Goal: Transaction & Acquisition: Purchase product/service

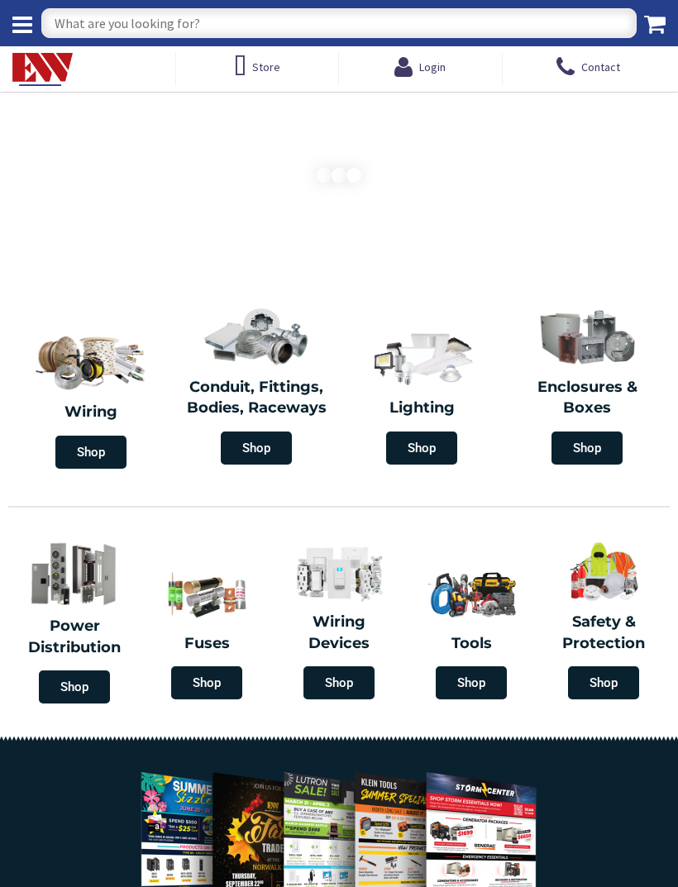
click at [466, 21] on input "text" at bounding box center [338, 23] width 595 height 30
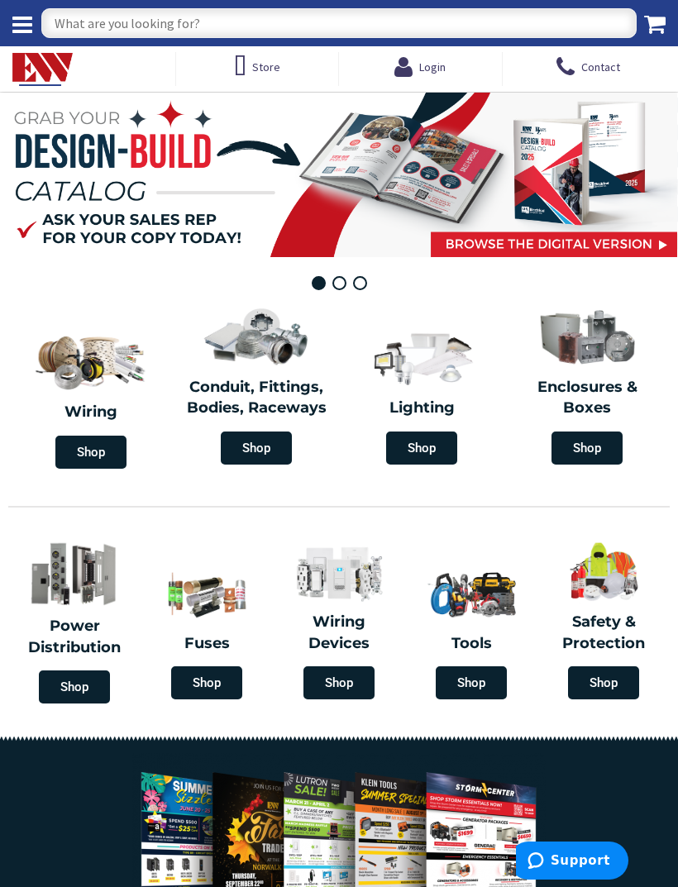
click at [267, 11] on input "text" at bounding box center [338, 23] width 595 height 30
type input "T grid box hanger"
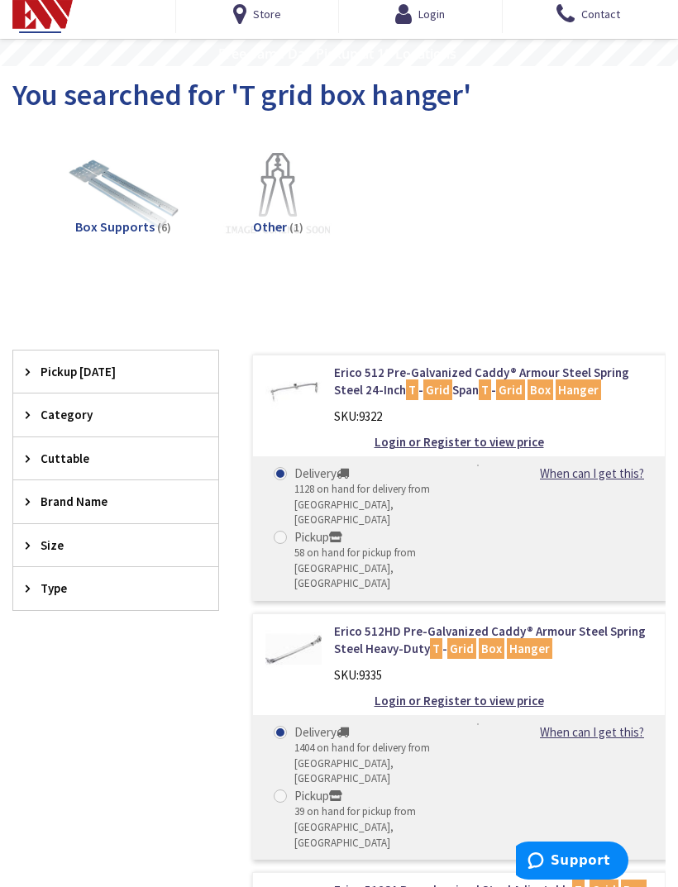
click at [292, 183] on img at bounding box center [278, 195] width 116 height 116
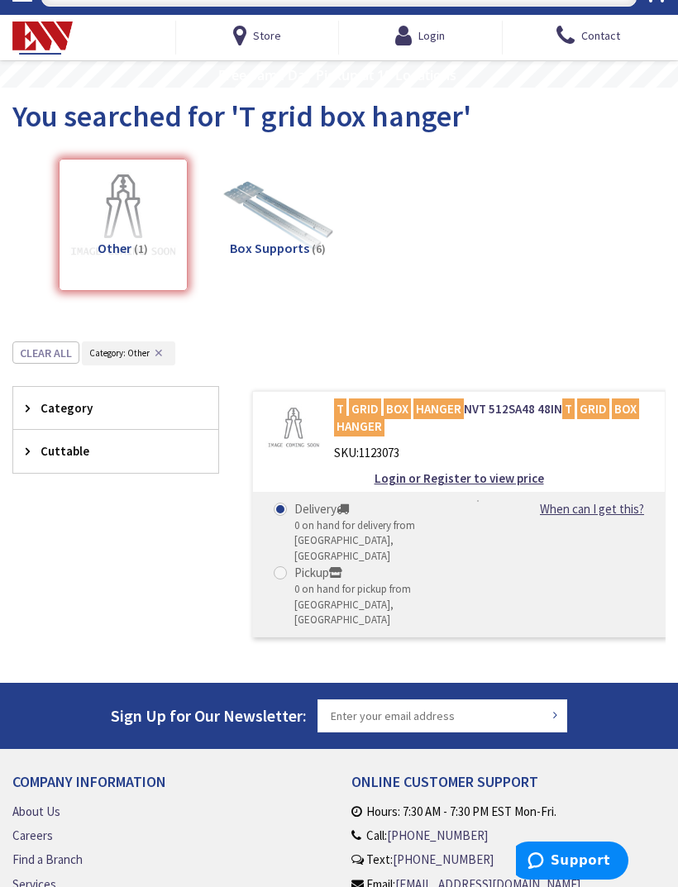
scroll to position [32, 0]
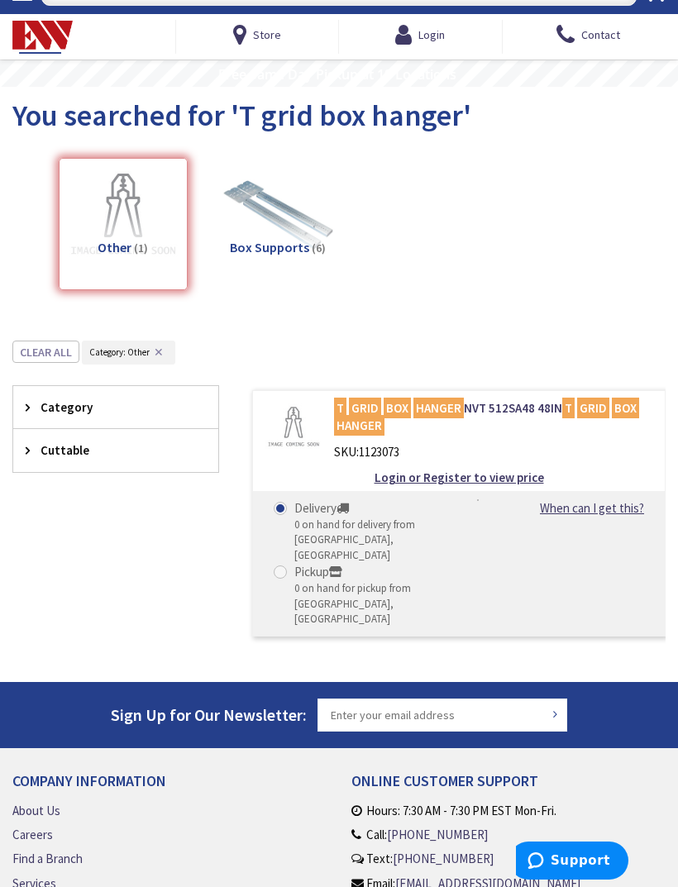
click at [322, 220] on img at bounding box center [278, 216] width 116 height 116
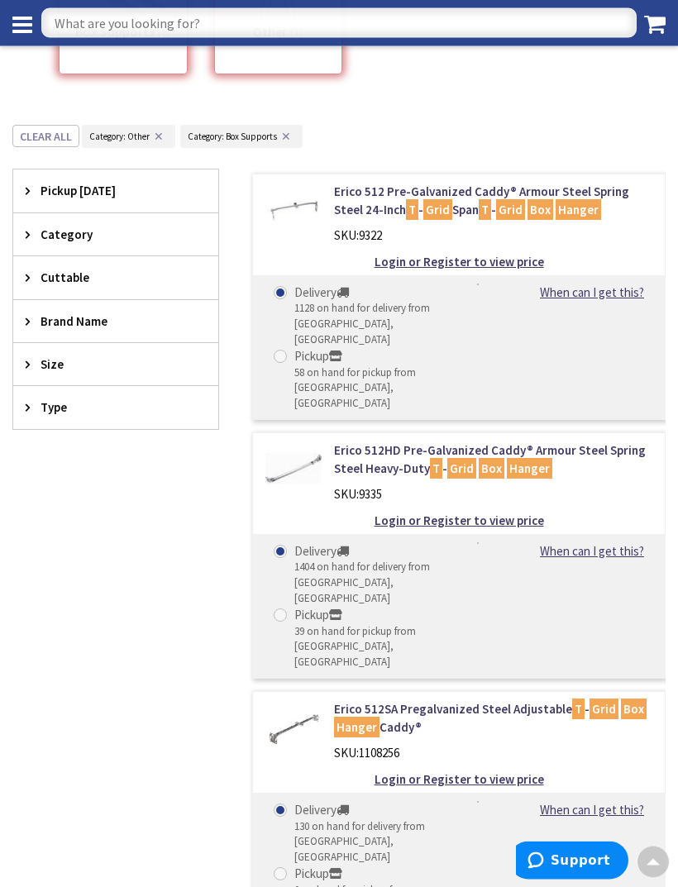
scroll to position [214, 0]
click at [304, 217] on img at bounding box center [293, 211] width 56 height 56
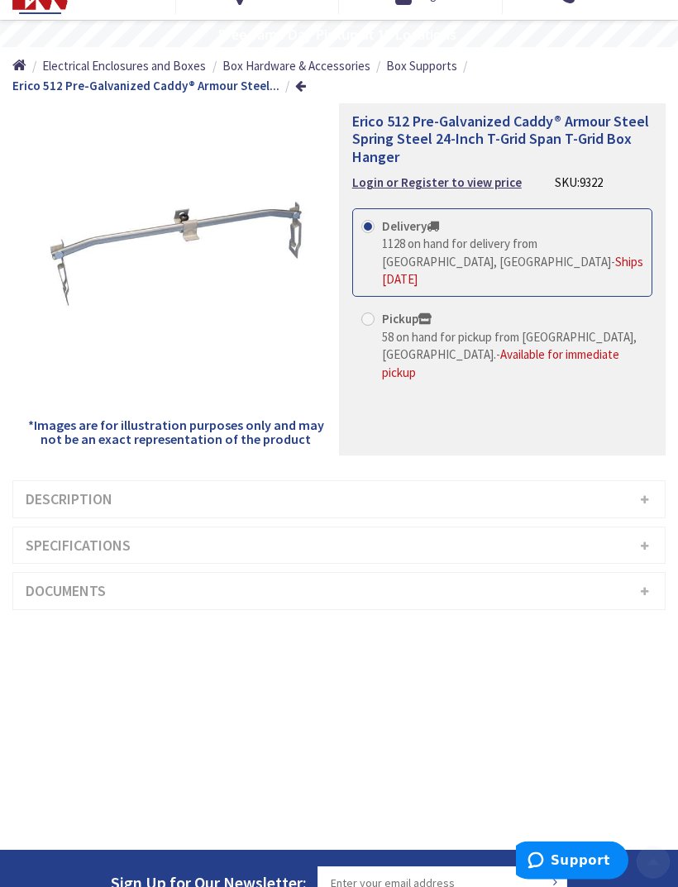
scroll to position [72, 0]
click at [550, 329] on span "58 on hand for pickup from Waterbury, CT." at bounding box center [509, 345] width 255 height 33
click at [376, 320] on input "Pickup 58 on hand for pickup from Waterbury, CT. - Available for immediate pick…" at bounding box center [370, 318] width 11 height 11
radio input "true"
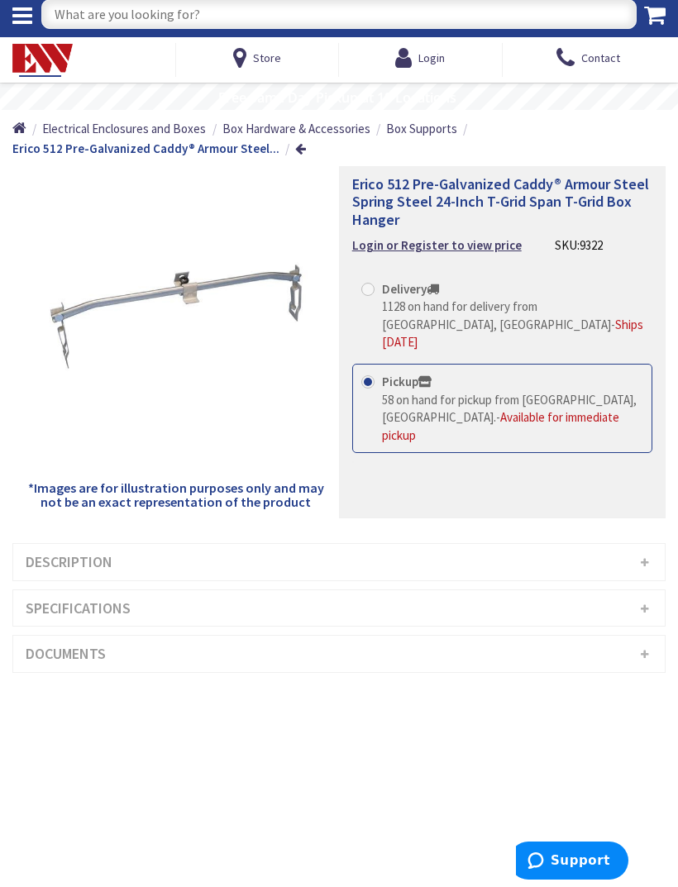
scroll to position [0, 0]
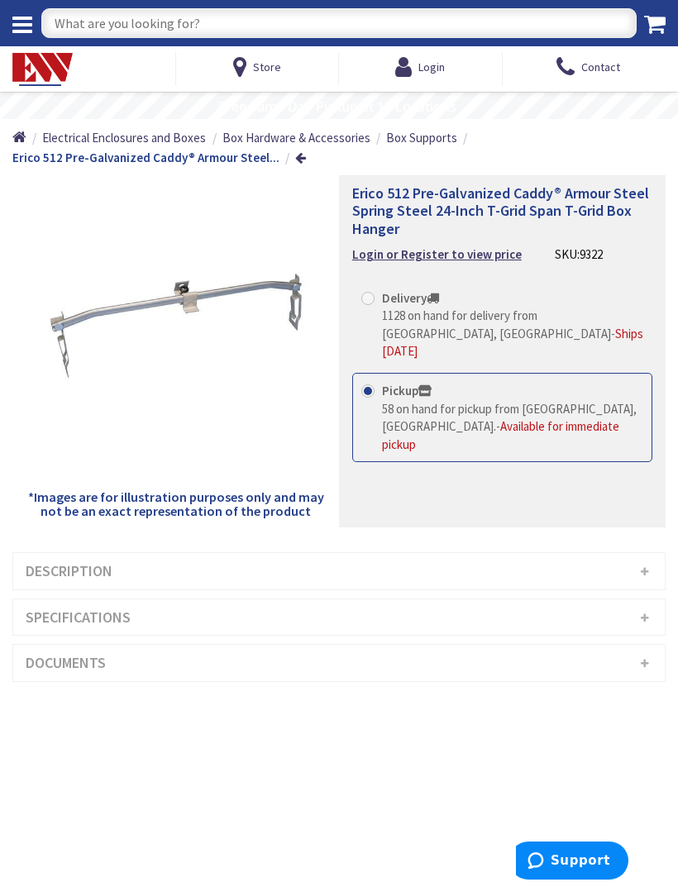
click at [14, 30] on div at bounding box center [24, 17] width 48 height 34
click at [25, 16] on div at bounding box center [24, 17] width 48 height 34
click at [356, 23] on input "text" at bounding box center [338, 23] width 595 height 30
type input "Octogenarian boxes"
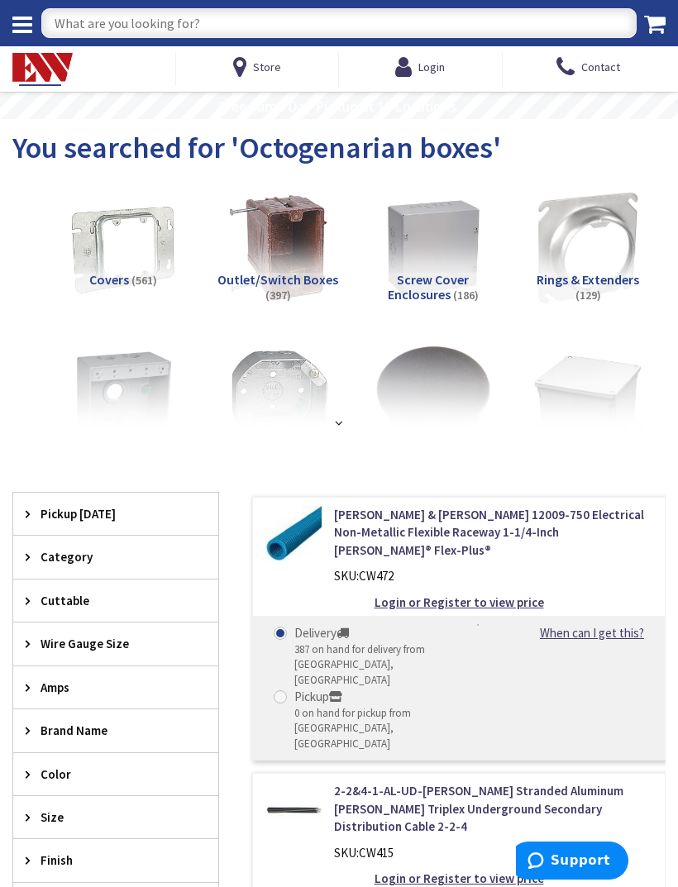
click at [226, 13] on input "text" at bounding box center [338, 23] width 595 height 30
click at [296, 10] on input "text" at bounding box center [338, 23] width 595 height 30
type input "Octagon box"
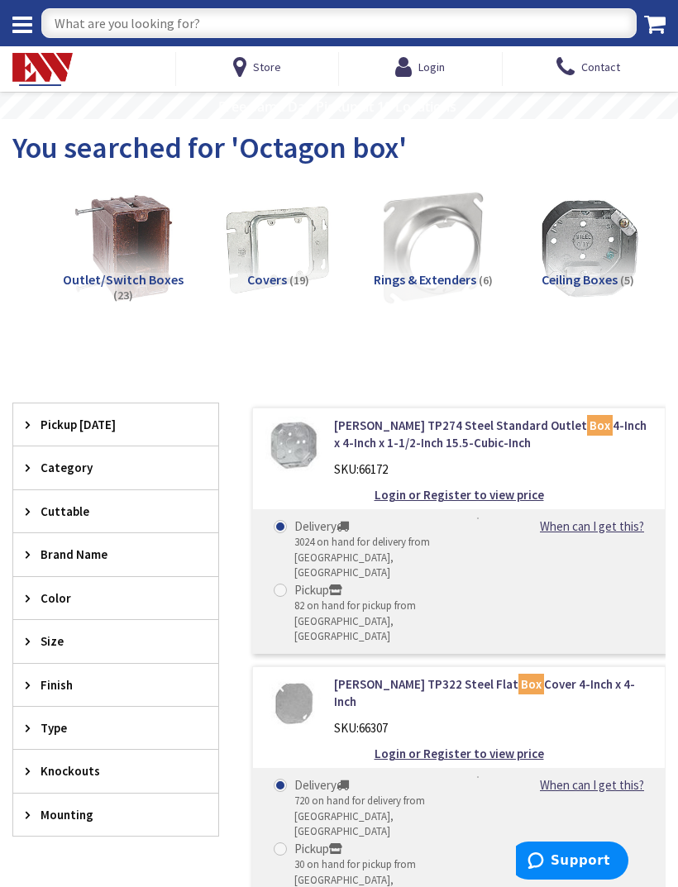
click at [605, 228] on img at bounding box center [588, 248] width 116 height 116
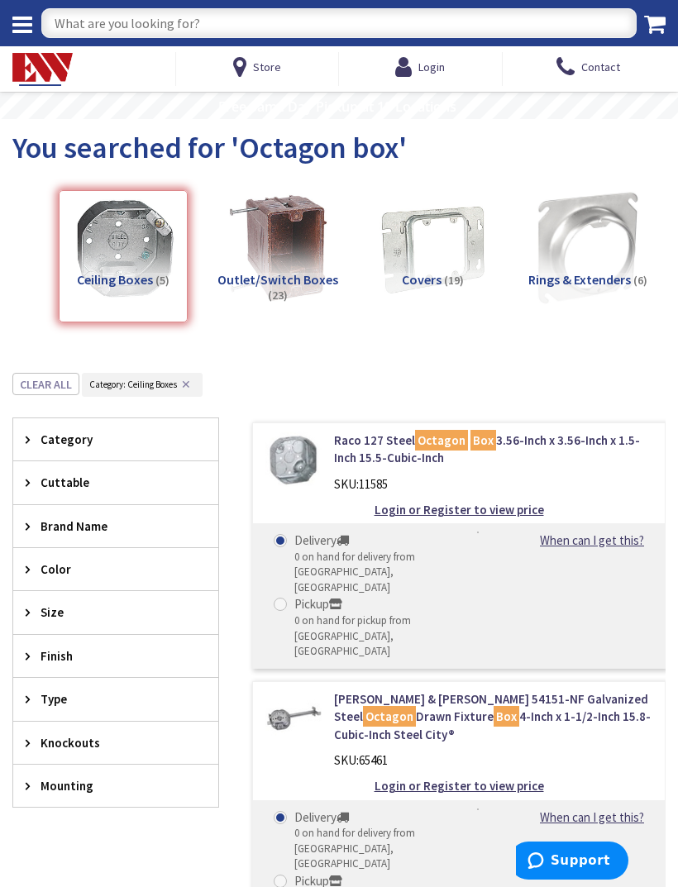
click at [336, 10] on input "text" at bounding box center [338, 23] width 595 height 30
type input "Player rings"
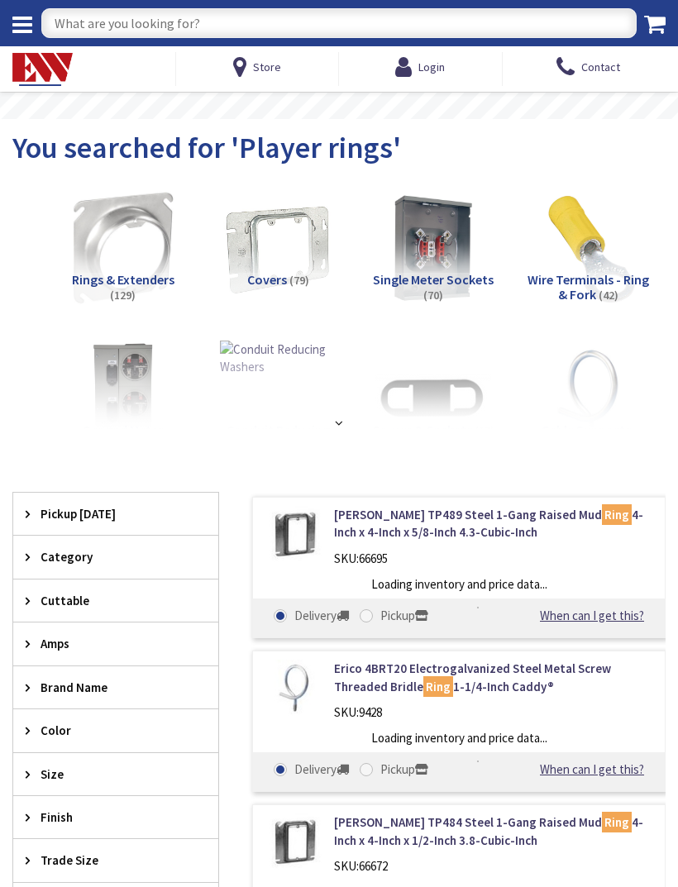
click at [222, 12] on input "text" at bounding box center [338, 23] width 595 height 30
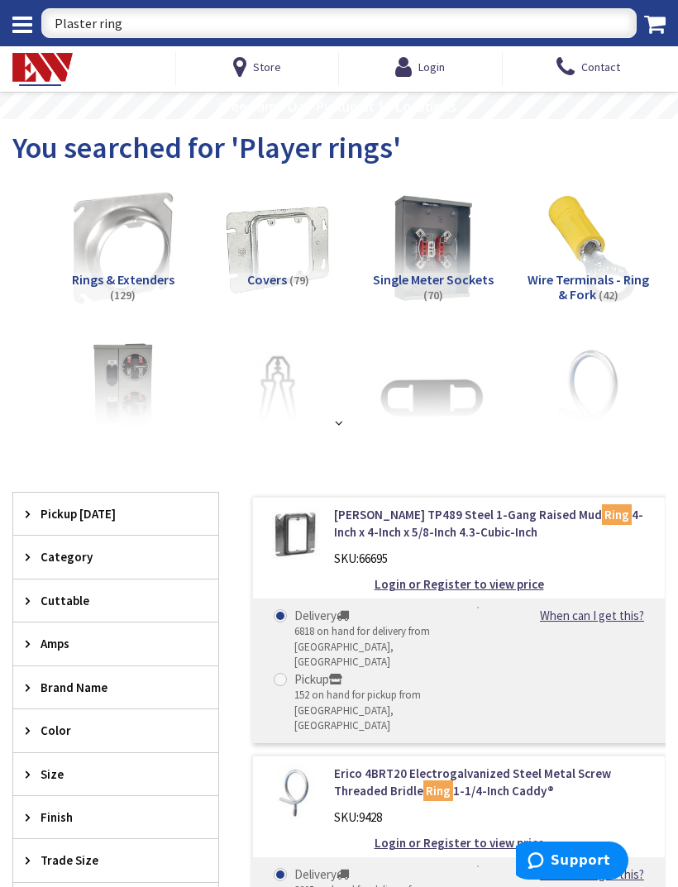
type input "Plaster rings"
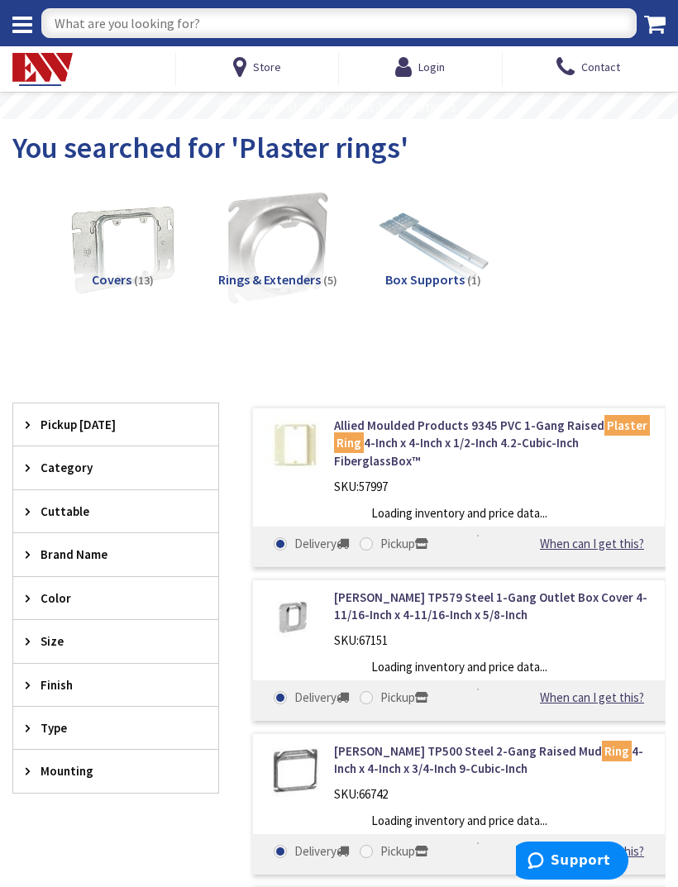
click at [123, 247] on img at bounding box center [123, 248] width 116 height 116
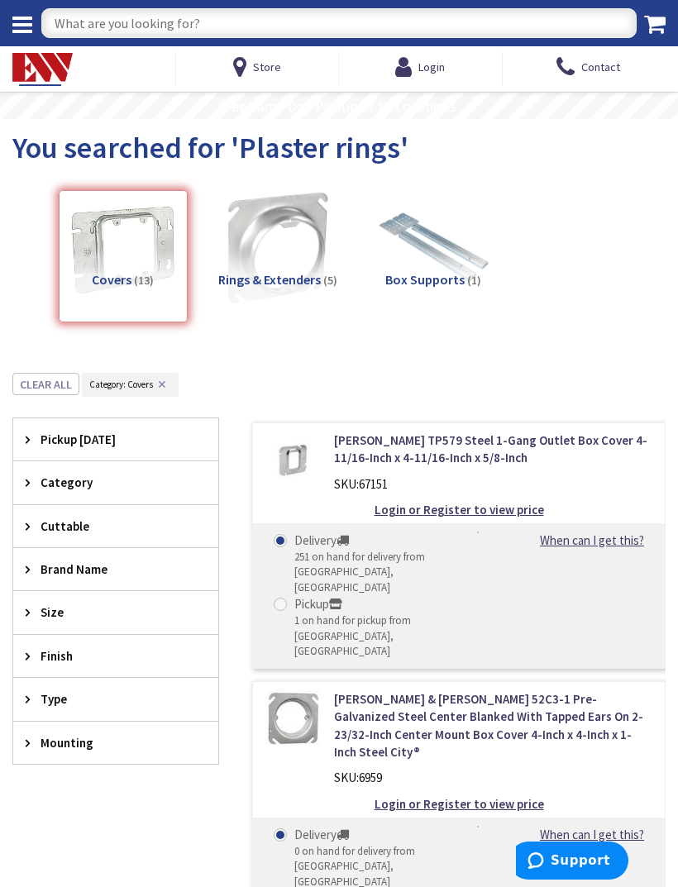
click at [260, 255] on img at bounding box center [278, 248] width 116 height 116
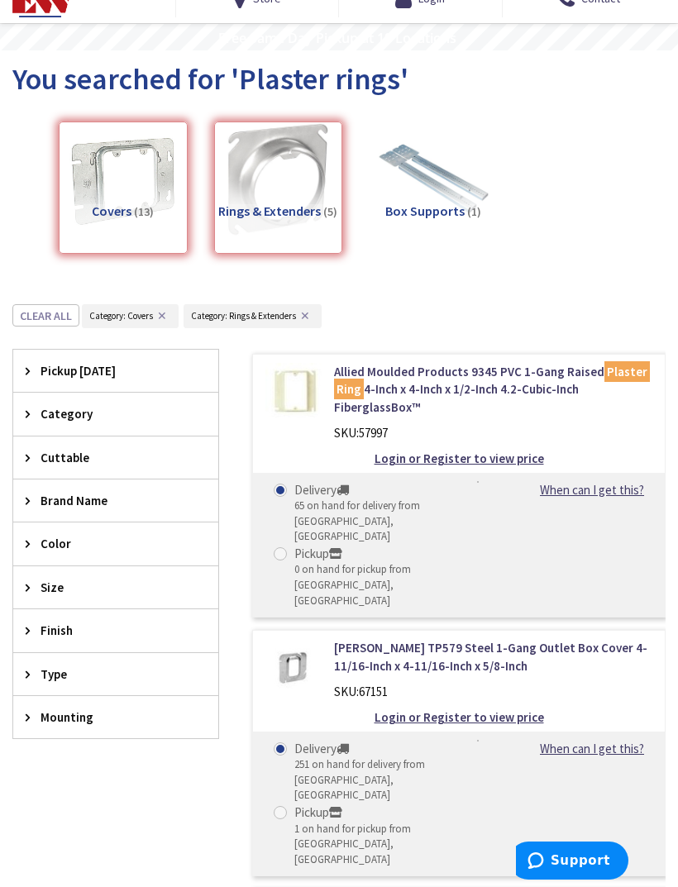
click at [128, 182] on div "Covers (13)" at bounding box center [123, 188] width 129 height 132
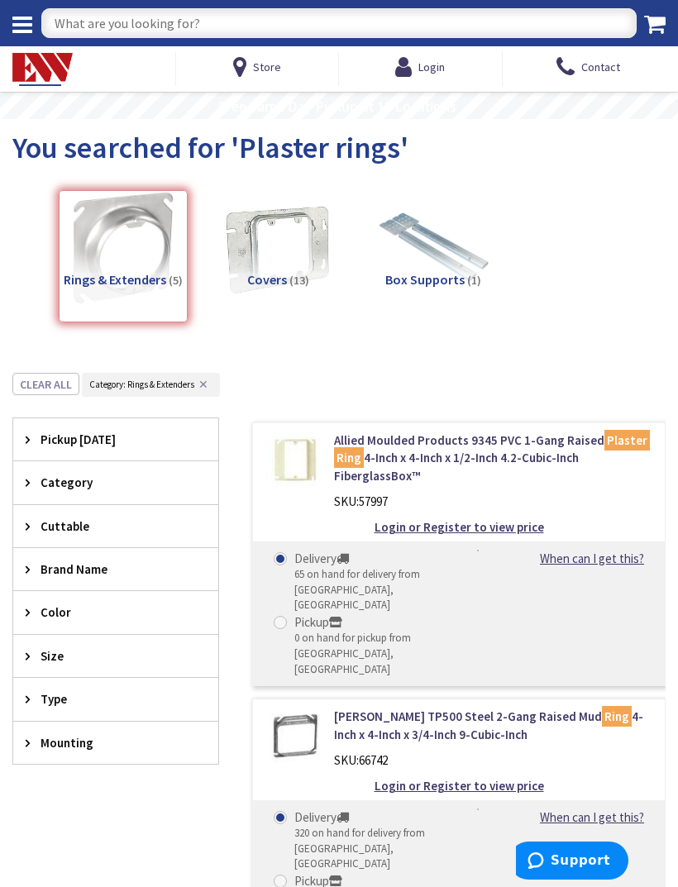
click at [31, 15] on icon at bounding box center [22, 24] width 20 height 23
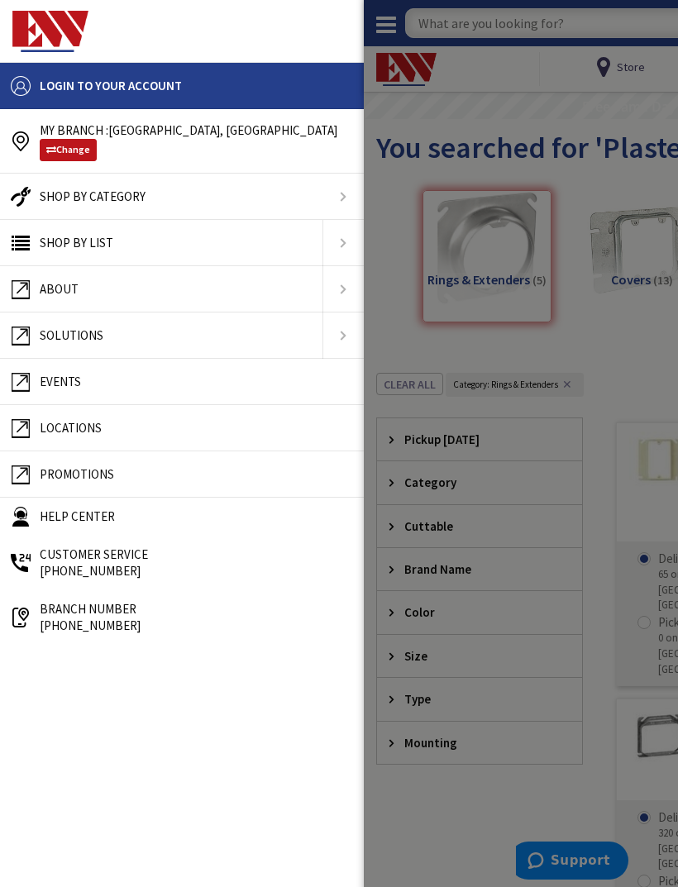
click at [80, 153] on link "Change" at bounding box center [68, 149] width 57 height 21
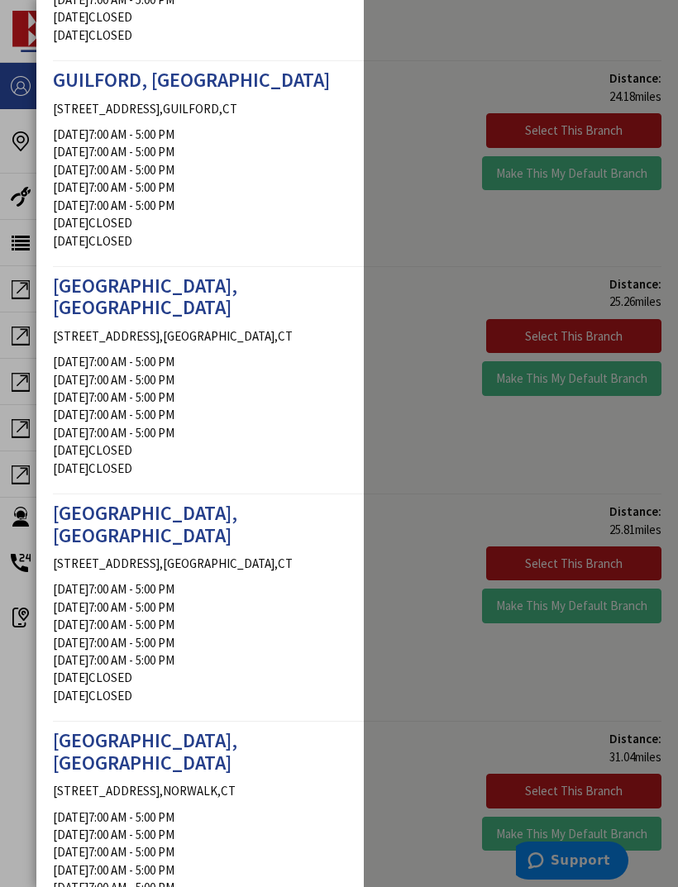
scroll to position [2328, 0]
click at [172, 615] on td "7:00 AM - 5:00 PM" at bounding box center [131, 623] width 86 height 17
click at [127, 499] on span "[GEOGRAPHIC_DATA], [GEOGRAPHIC_DATA]" at bounding box center [145, 522] width 184 height 47
click at [193, 502] on div "HARTFORD, CT 500 LEDYARD STREET , HARTFORD , CT Monday 7:00 AM - 5:00 PM Tuesda…" at bounding box center [199, 607] width 317 height 210
click at [260, 554] on p "500 LEDYARD STREET , HARTFORD , CT" at bounding box center [199, 562] width 292 height 17
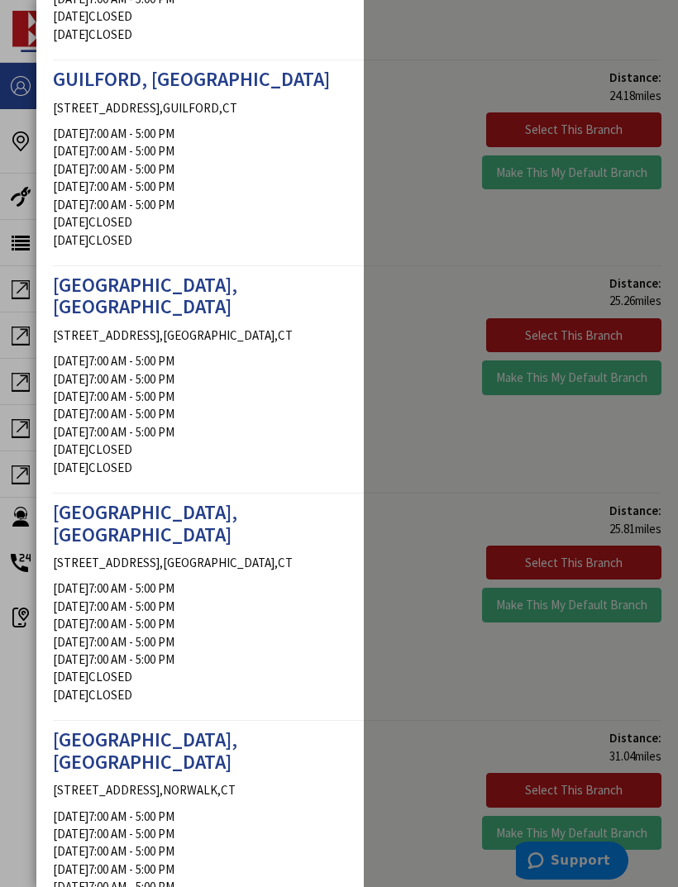
click at [149, 502] on div "HARTFORD, CT 500 LEDYARD STREET , HARTFORD , CT Monday 7:00 AM - 5:00 PM Tuesda…" at bounding box center [199, 607] width 317 height 210
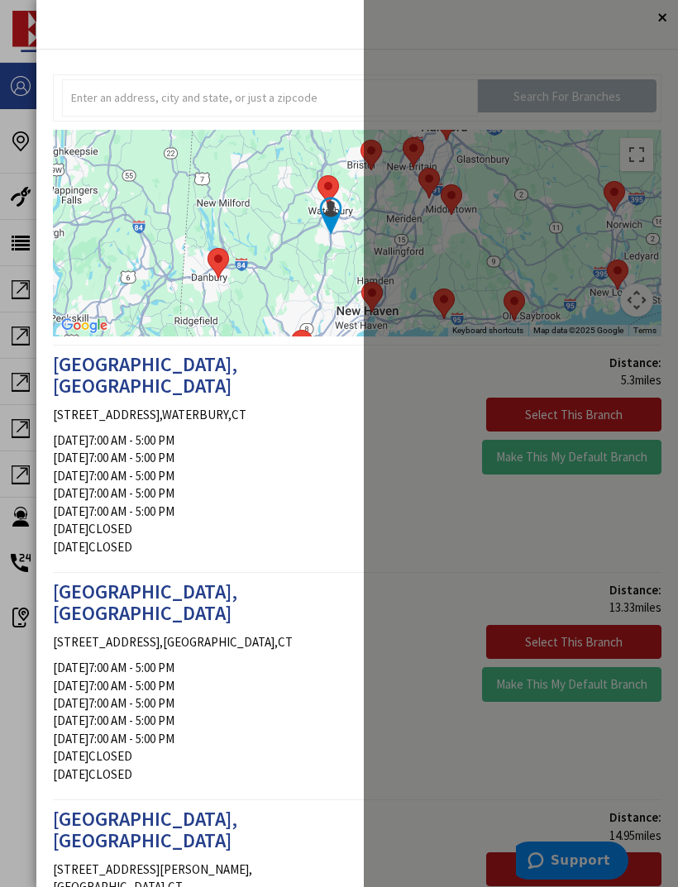
scroll to position [0, 0]
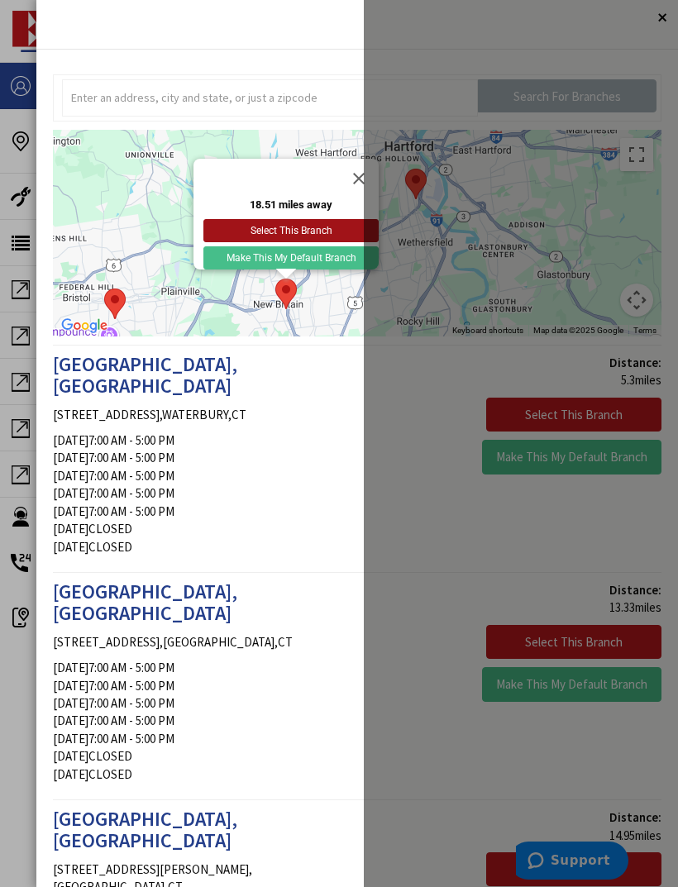
click at [321, 224] on button "Select This Branch" at bounding box center [290, 230] width 175 height 23
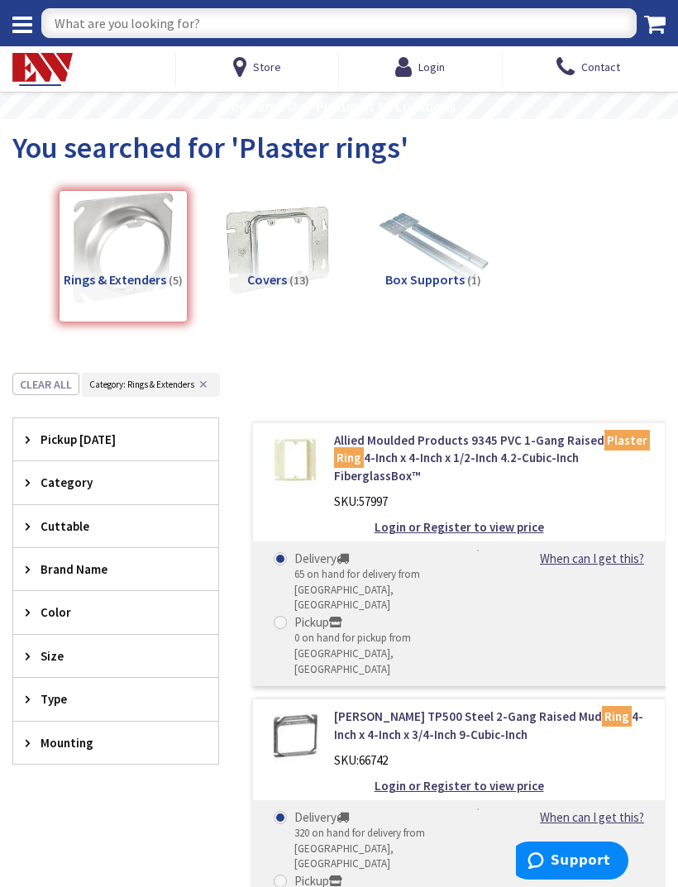
click at [215, 26] on input "text" at bounding box center [338, 23] width 595 height 30
type input "1/4 “ plaster rings"
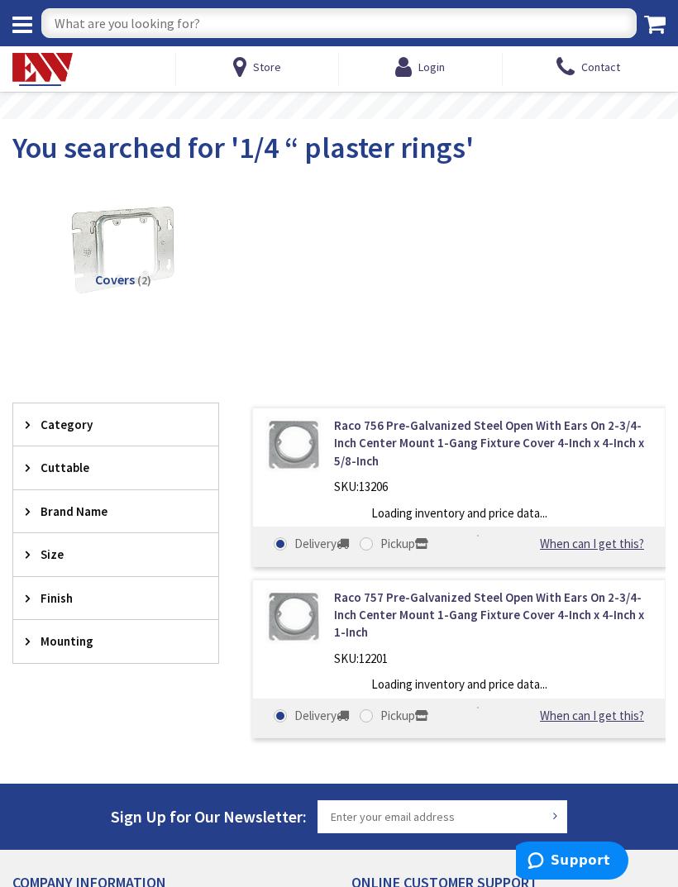
click at [150, 231] on img at bounding box center [123, 248] width 116 height 116
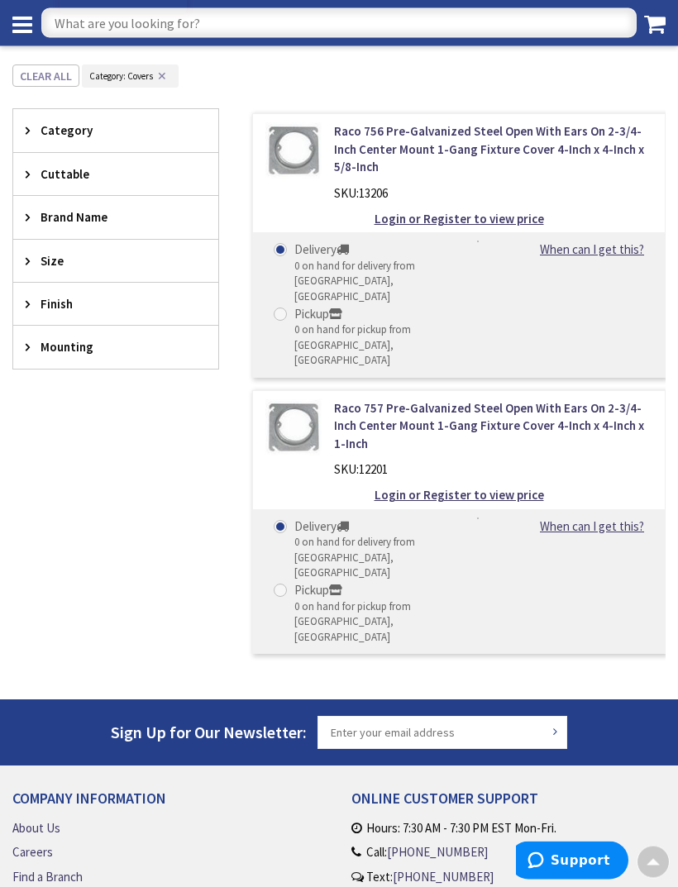
scroll to position [275, 0]
click at [259, 22] on input "text" at bounding box center [338, 23] width 595 height 30
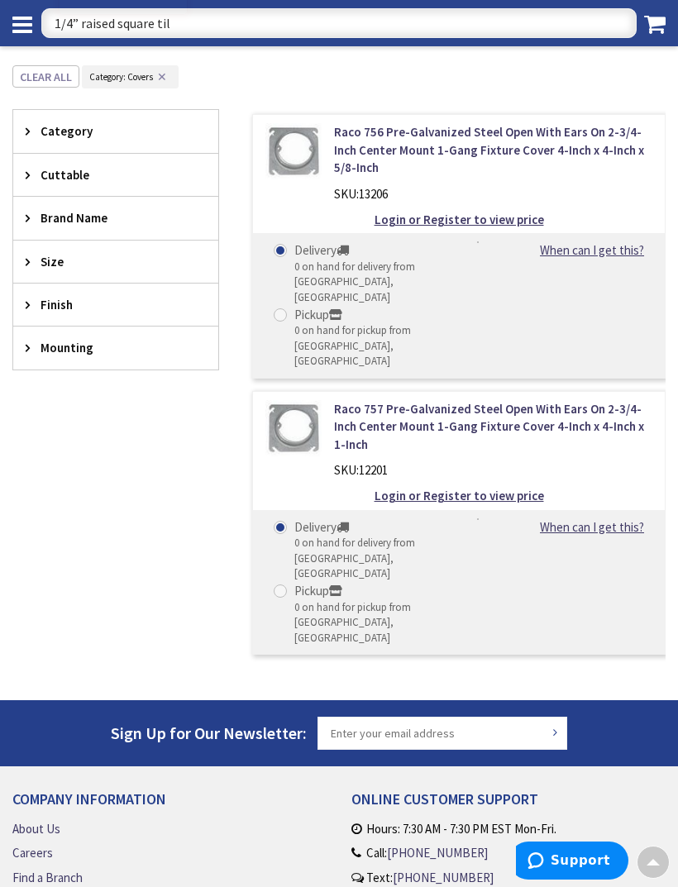
type input "1/4” raised square tile"
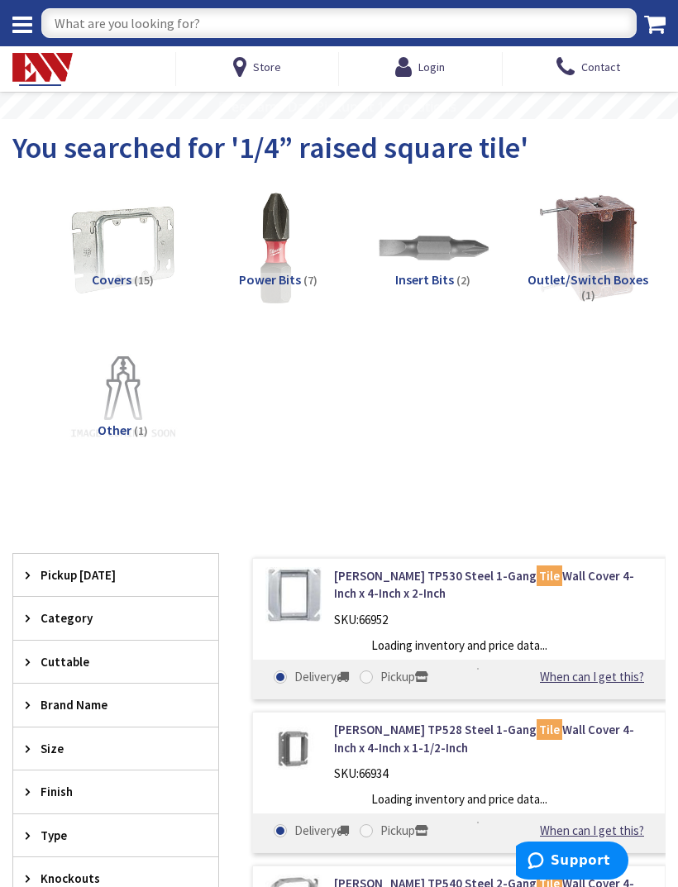
click at [98, 225] on img at bounding box center [123, 248] width 116 height 116
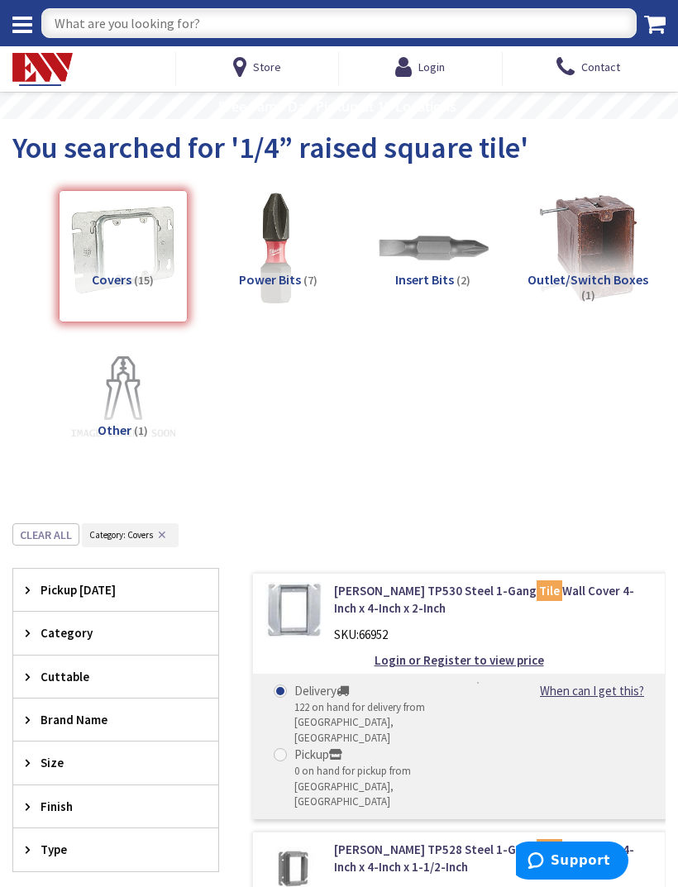
scroll to position [1, 0]
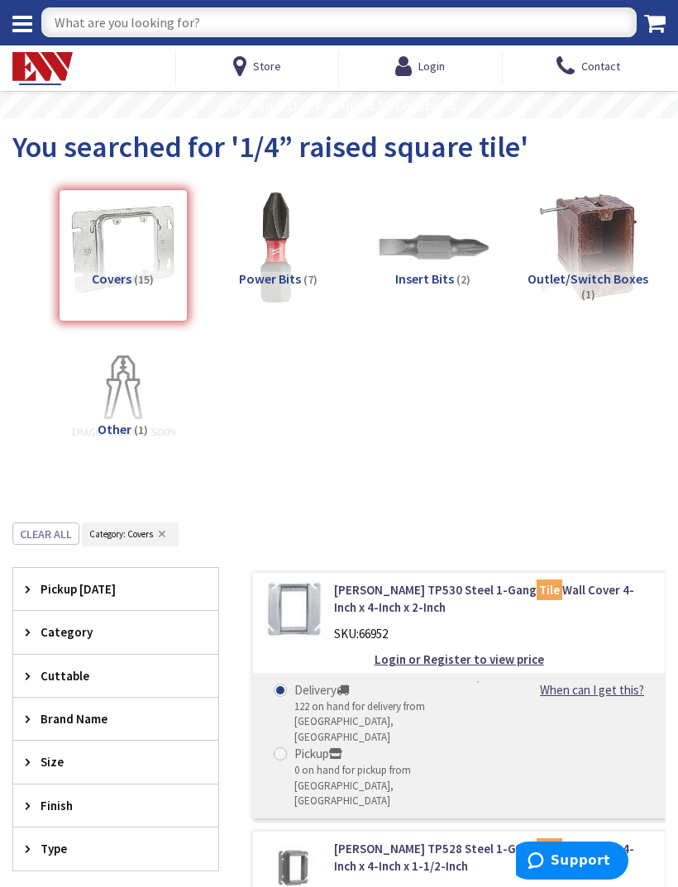
click at [113, 394] on img at bounding box center [123, 398] width 116 height 116
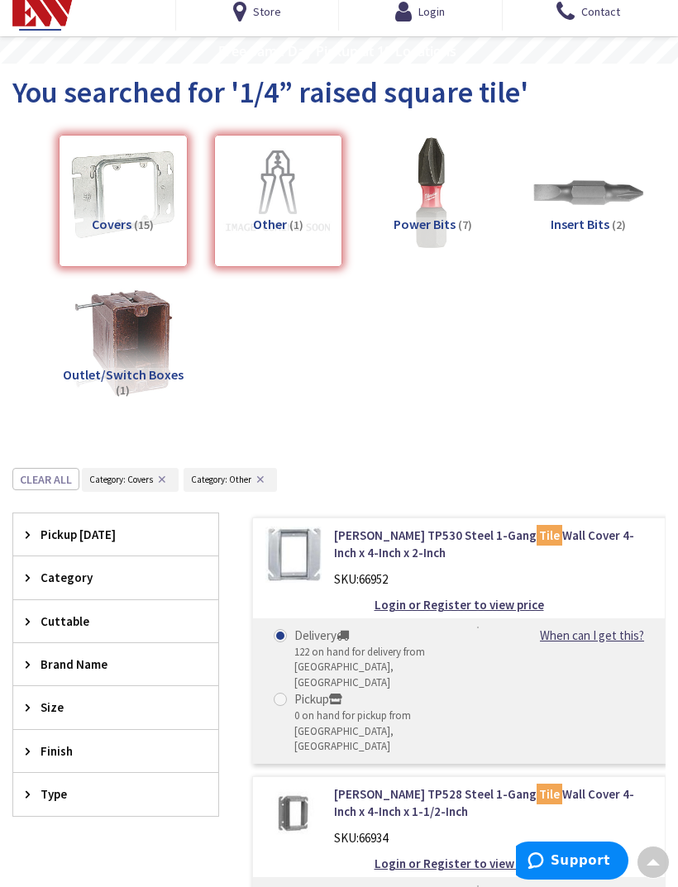
scroll to position [0, 0]
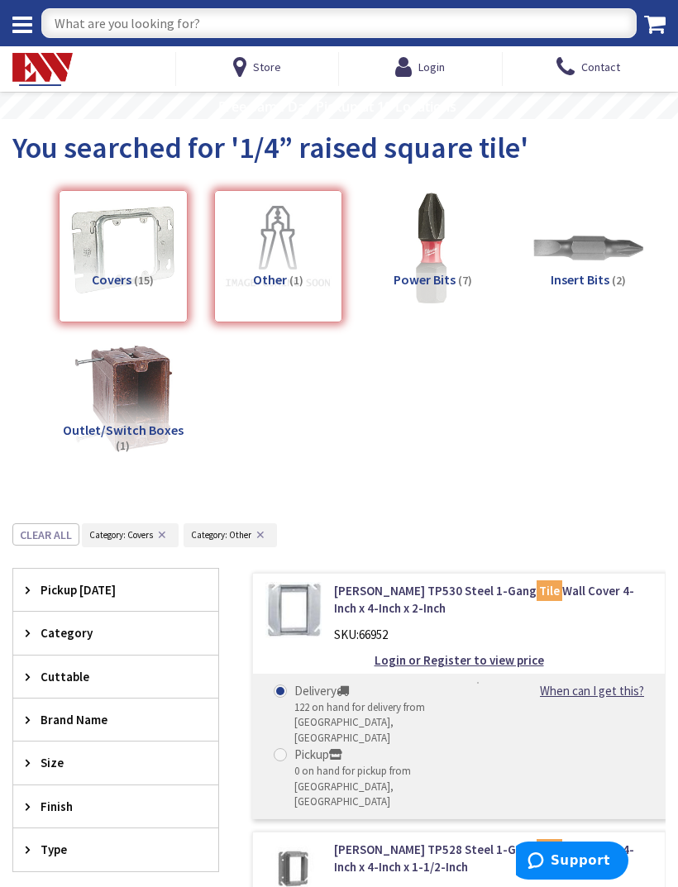
click at [23, 21] on icon at bounding box center [22, 24] width 20 height 23
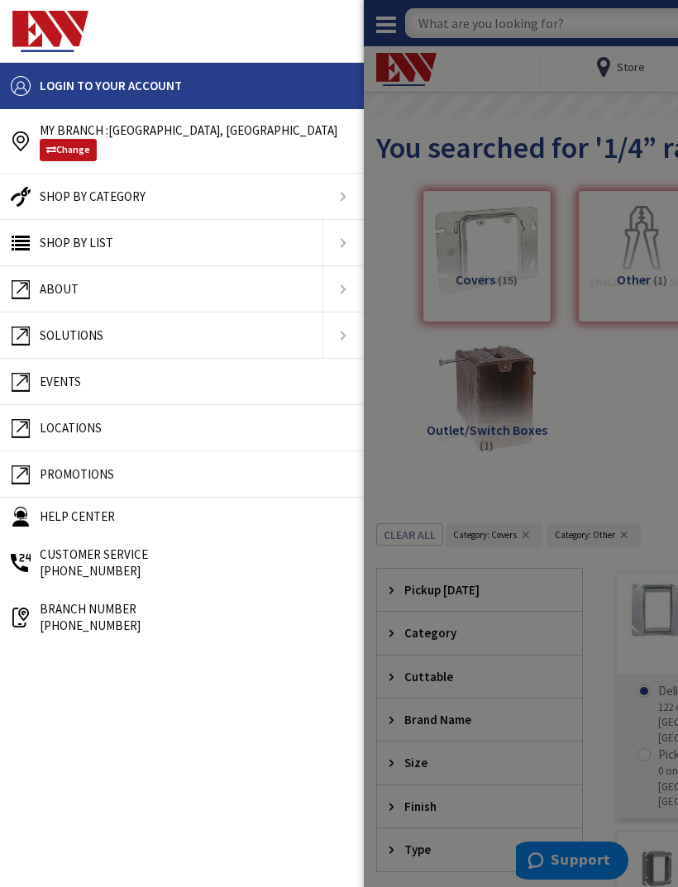
click at [95, 146] on link "Change" at bounding box center [68, 149] width 57 height 21
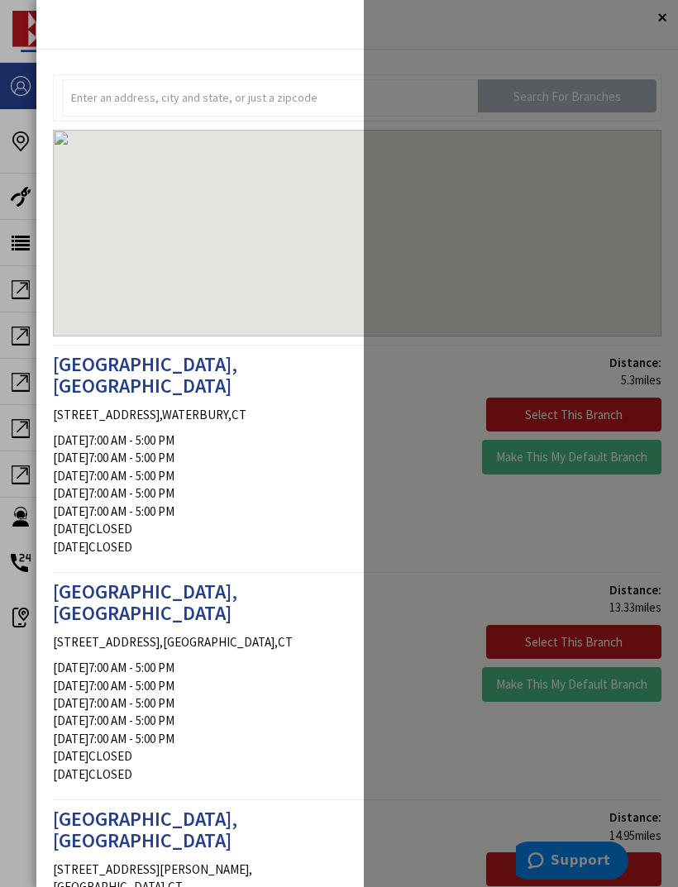
click at [84, 146] on div at bounding box center [357, 233] width 609 height 207
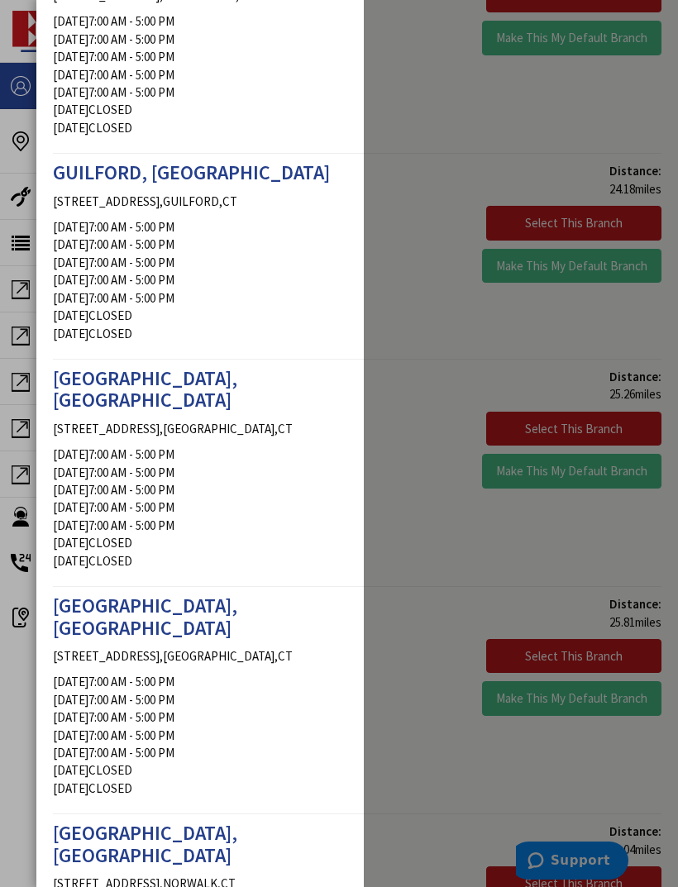
scroll to position [2234, 0]
click at [141, 692] on td "7:00 AM - 5:00 PM" at bounding box center [131, 700] width 86 height 17
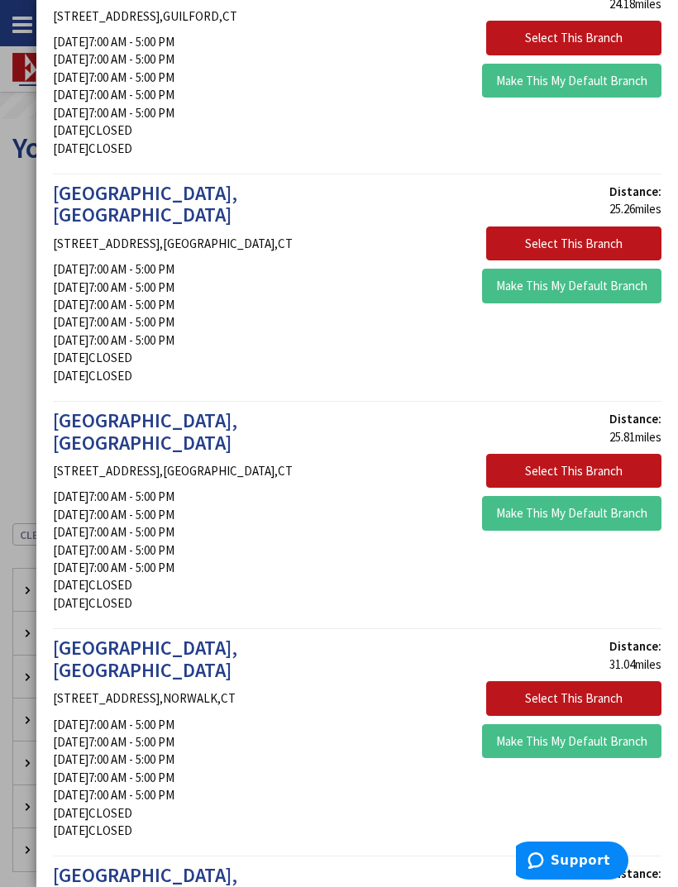
scroll to position [2423, 0]
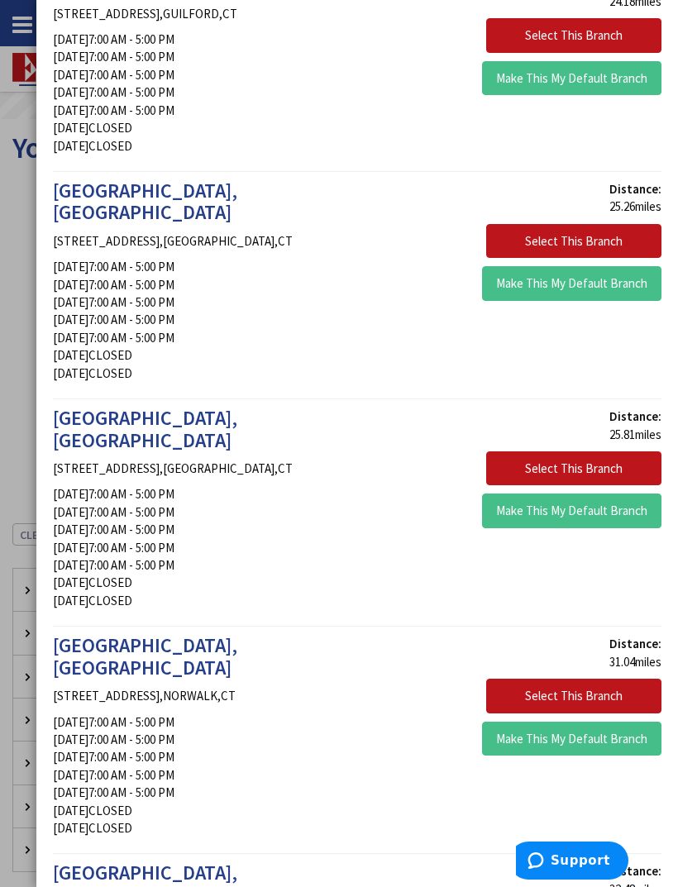
click at [619, 451] on button "Select This Branch" at bounding box center [573, 468] width 175 height 35
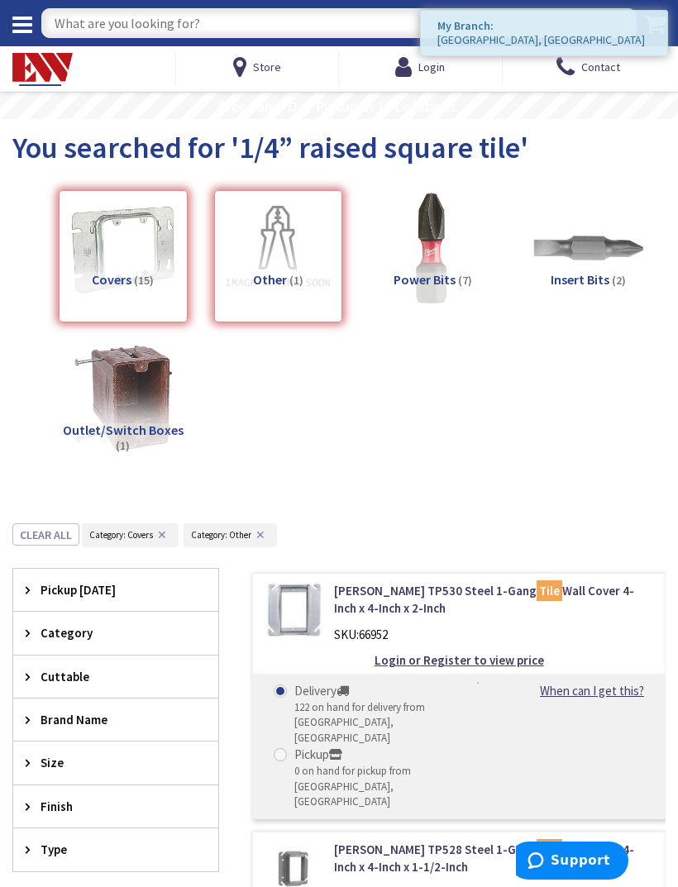
click at [122, 287] on div "Covers (15)" at bounding box center [123, 256] width 129 height 132
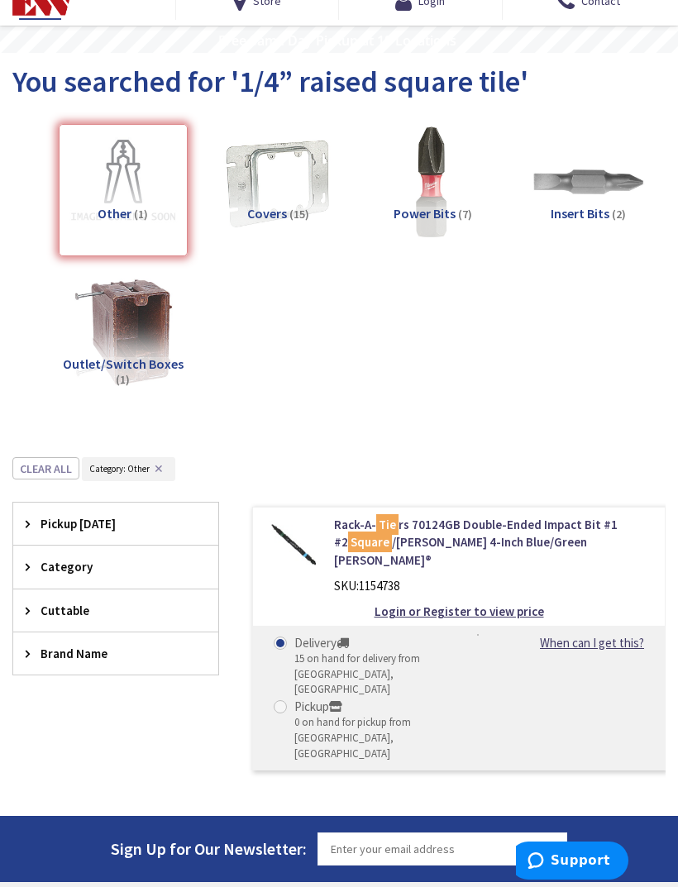
scroll to position [69, 0]
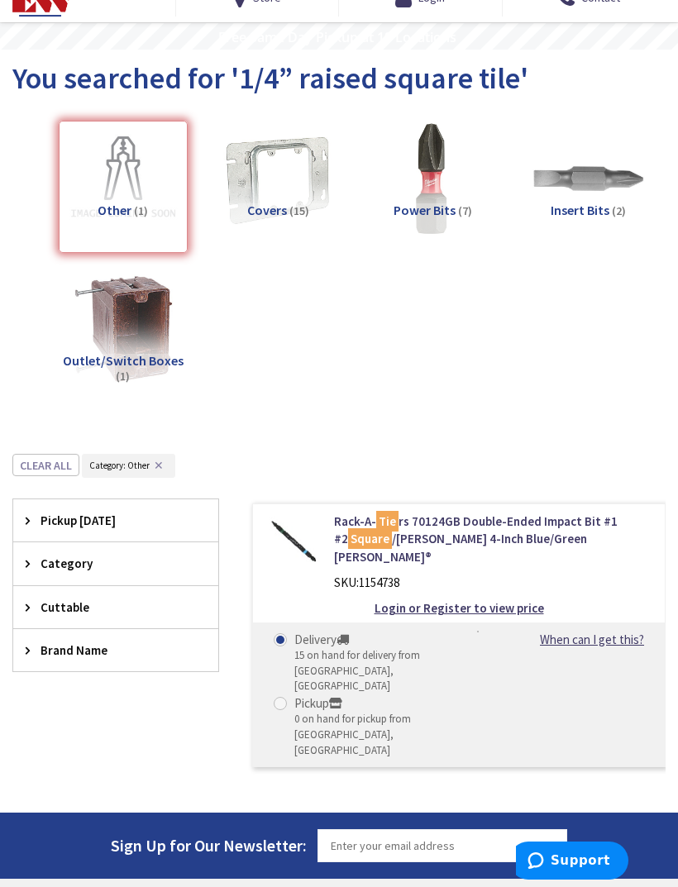
click at [290, 192] on img at bounding box center [278, 179] width 116 height 116
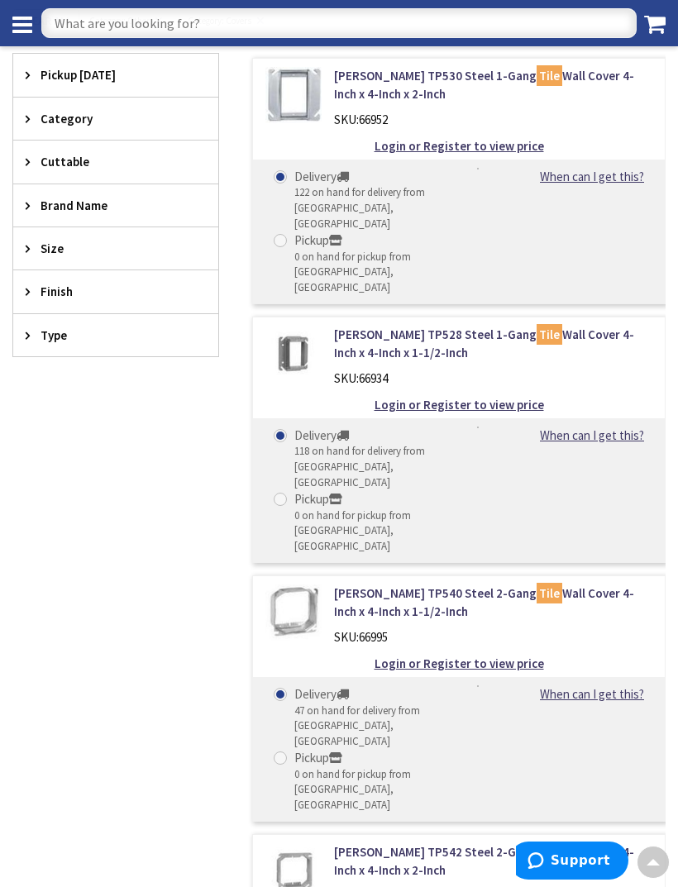
scroll to position [507, 0]
